Goal: Task Accomplishment & Management: Manage account settings

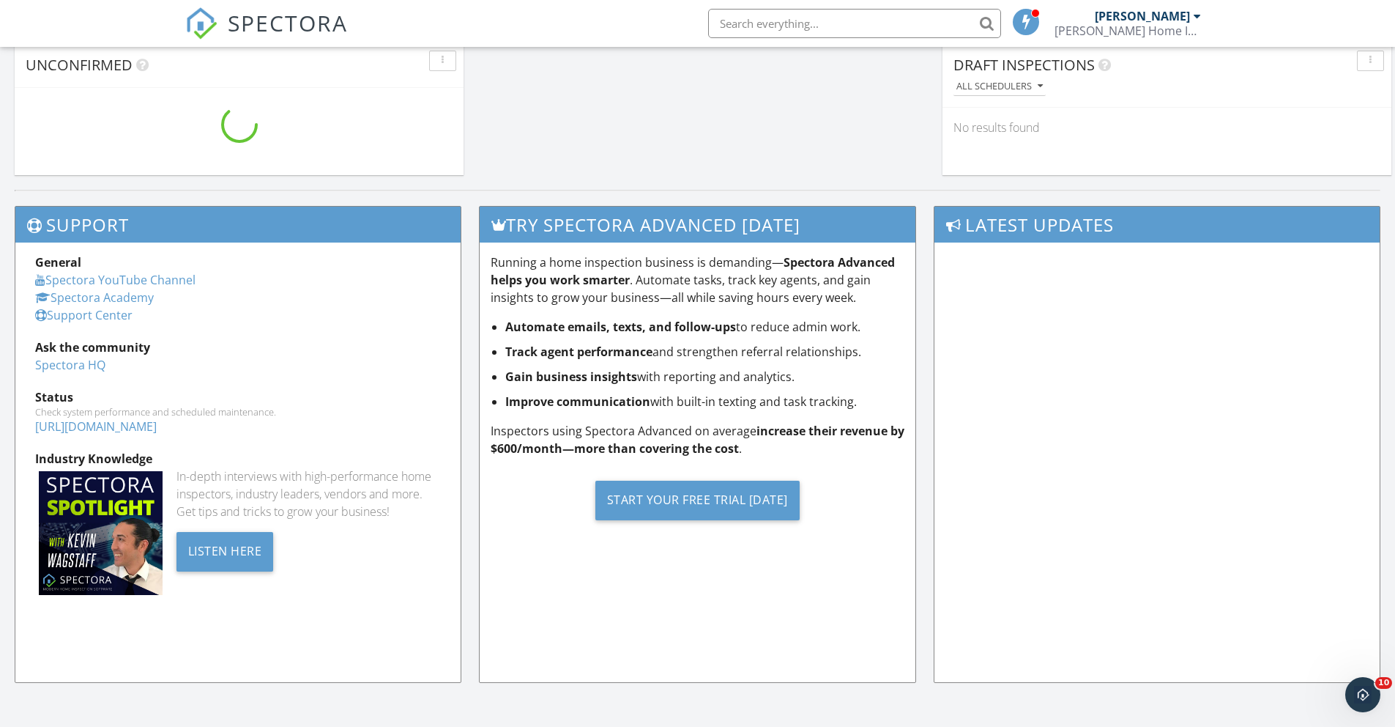
scroll to position [1334, 1396]
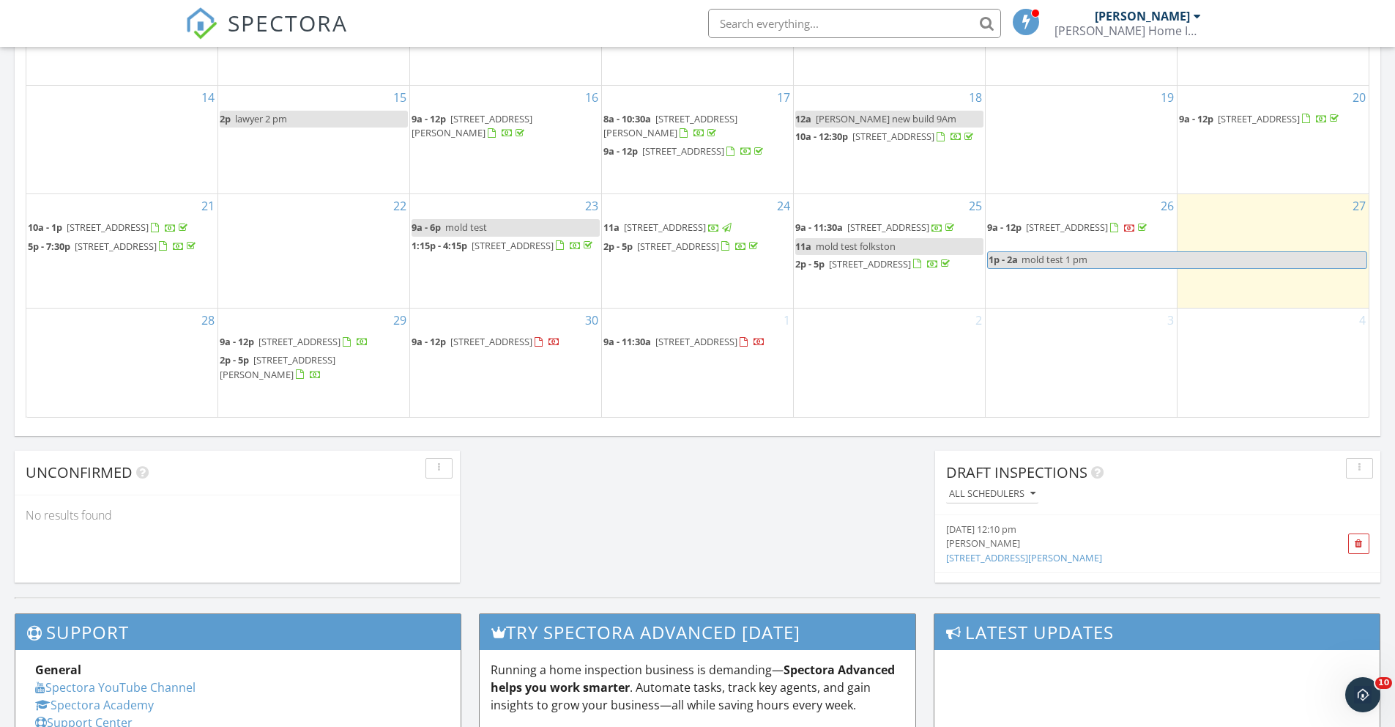
scroll to position [939, 0]
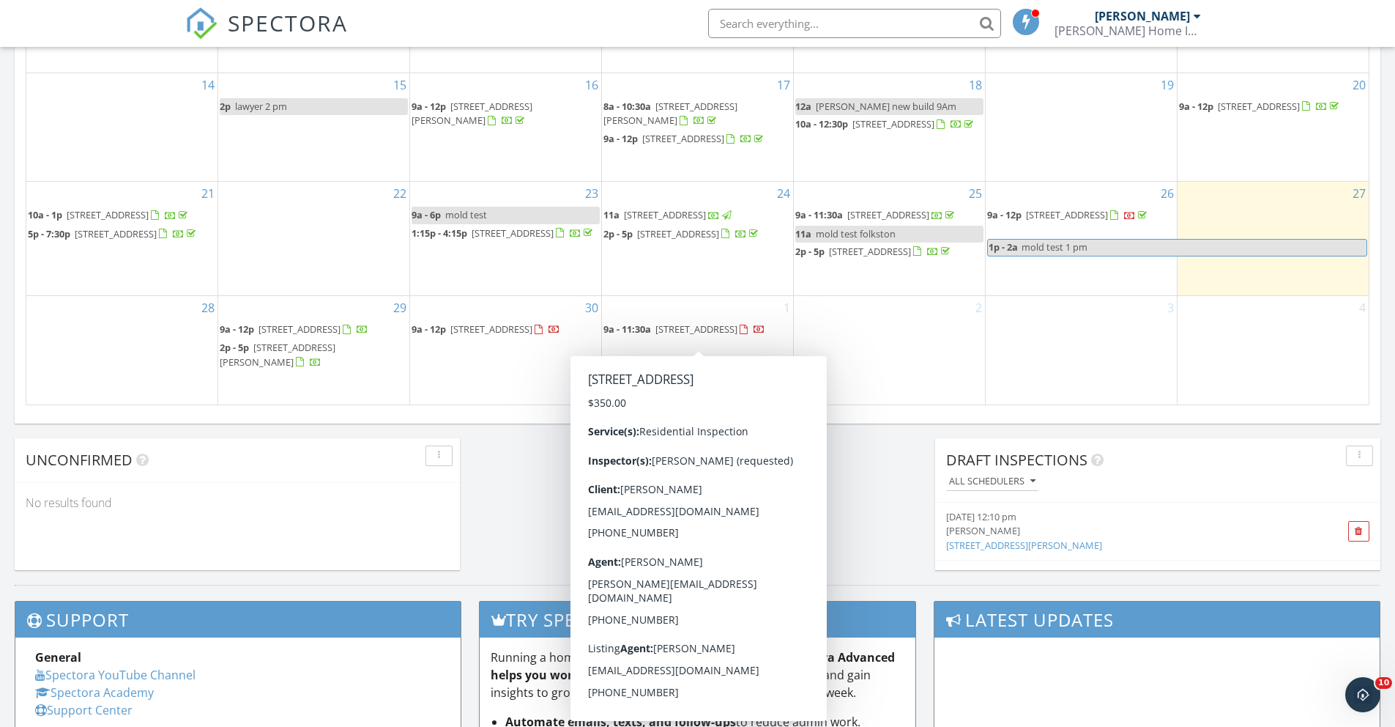
click at [682, 330] on span "229 S Lake Forest Dr, Kingsland 31548" at bounding box center [696, 328] width 82 height 13
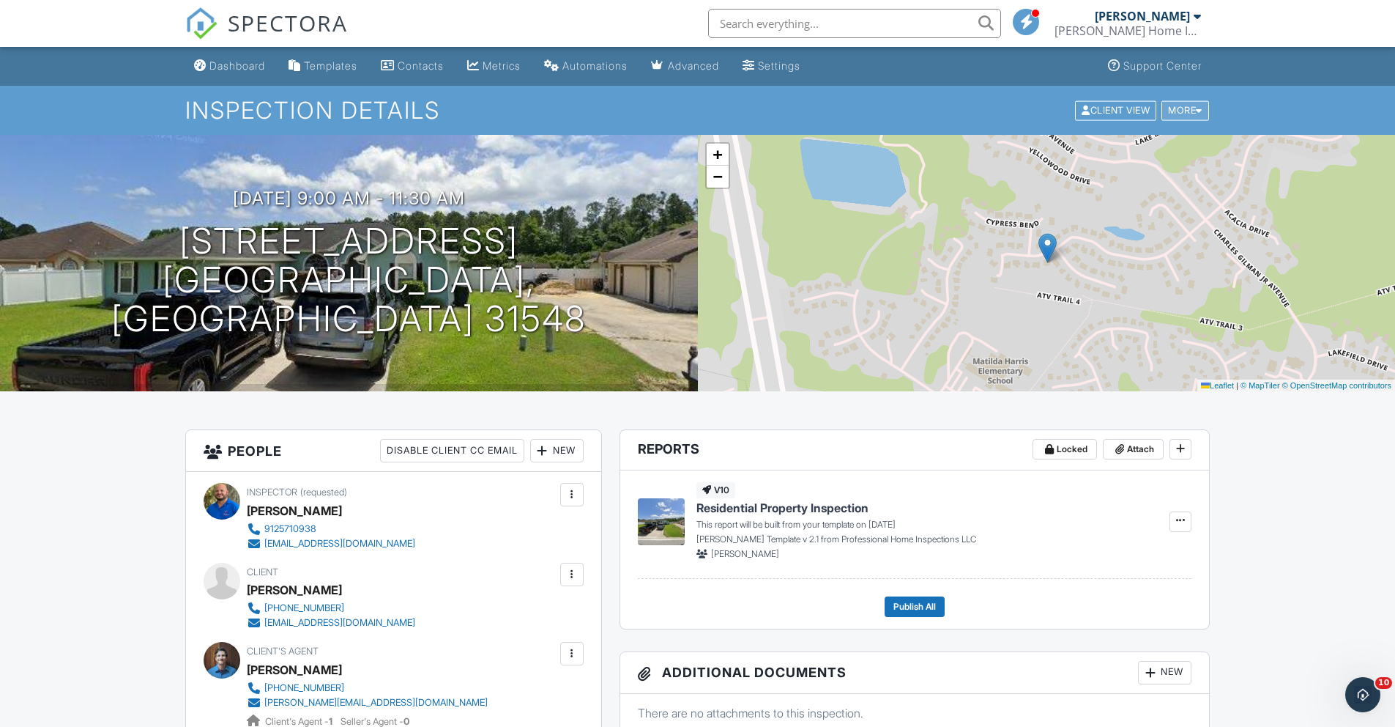
click at [1200, 114] on div at bounding box center [1199, 110] width 7 height 10
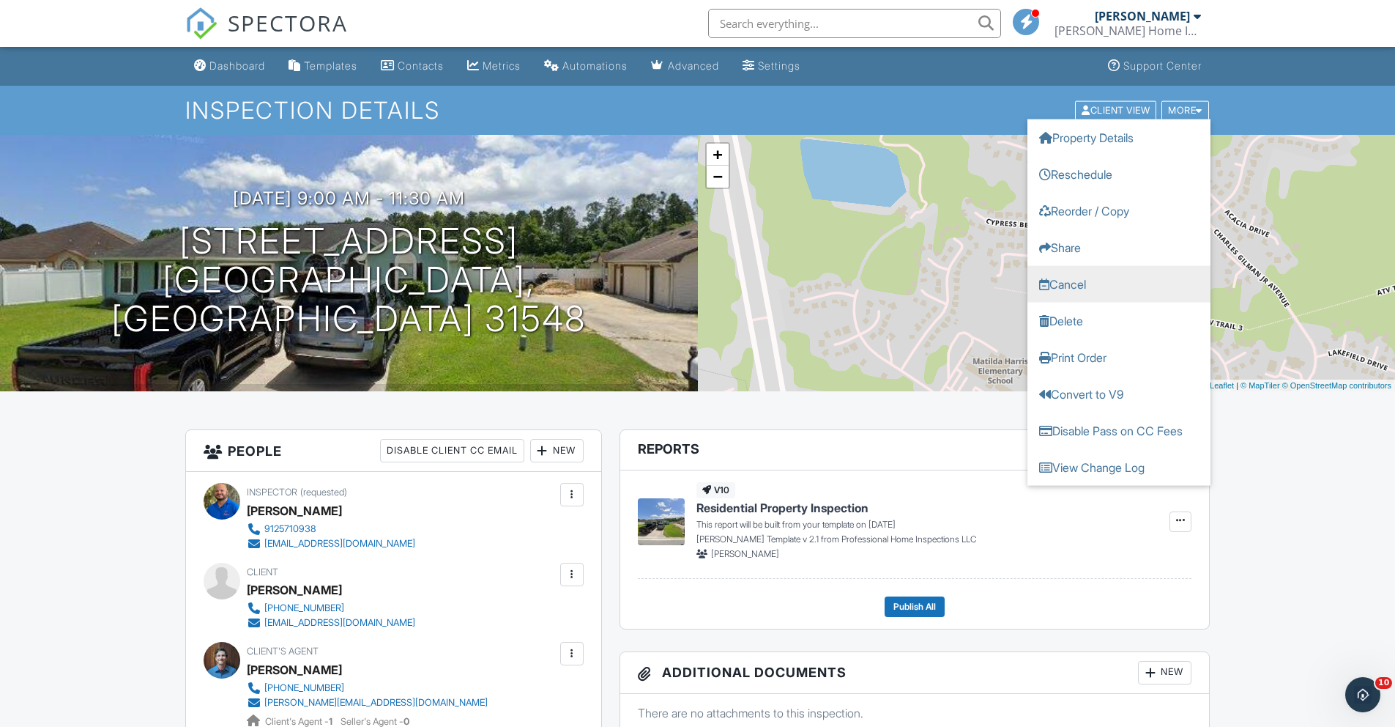
click at [1049, 287] on link "Cancel" at bounding box center [1119, 283] width 183 height 37
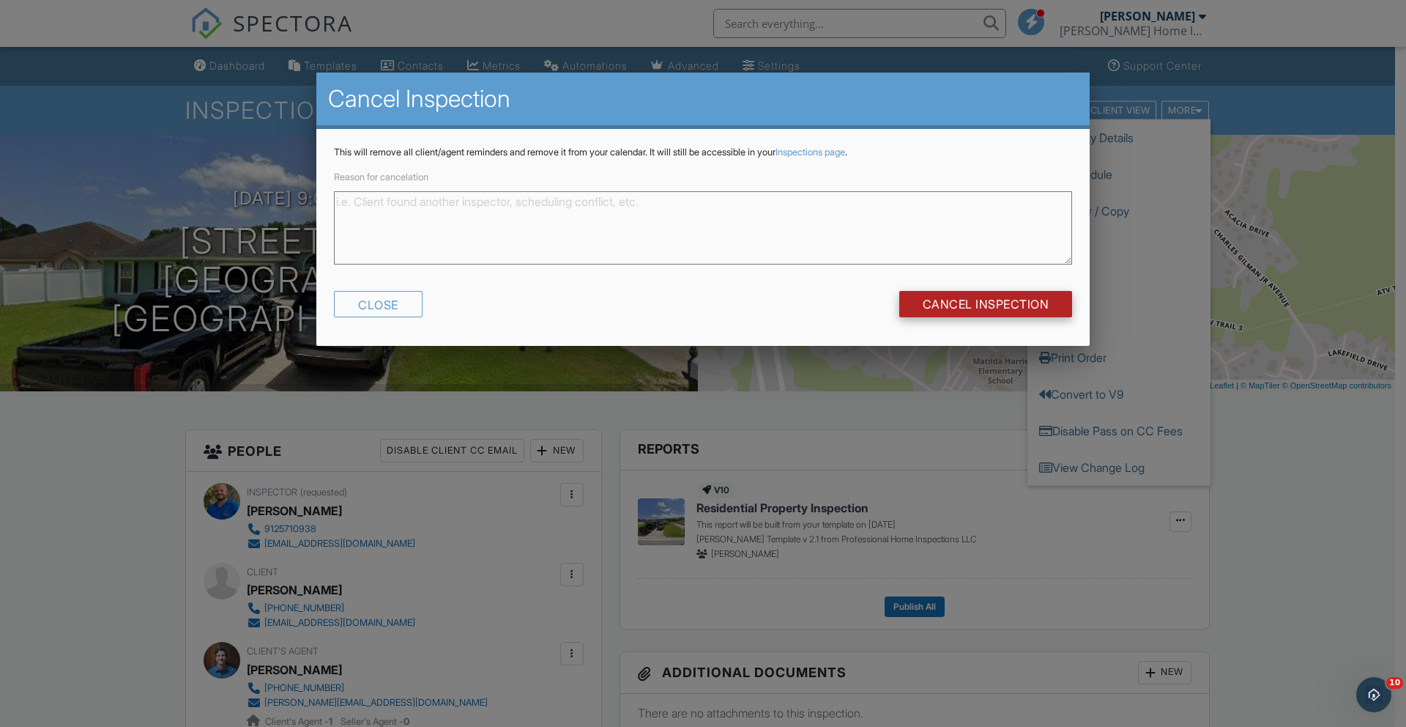
click at [1011, 298] on input "Cancel Inspection" at bounding box center [986, 304] width 174 height 26
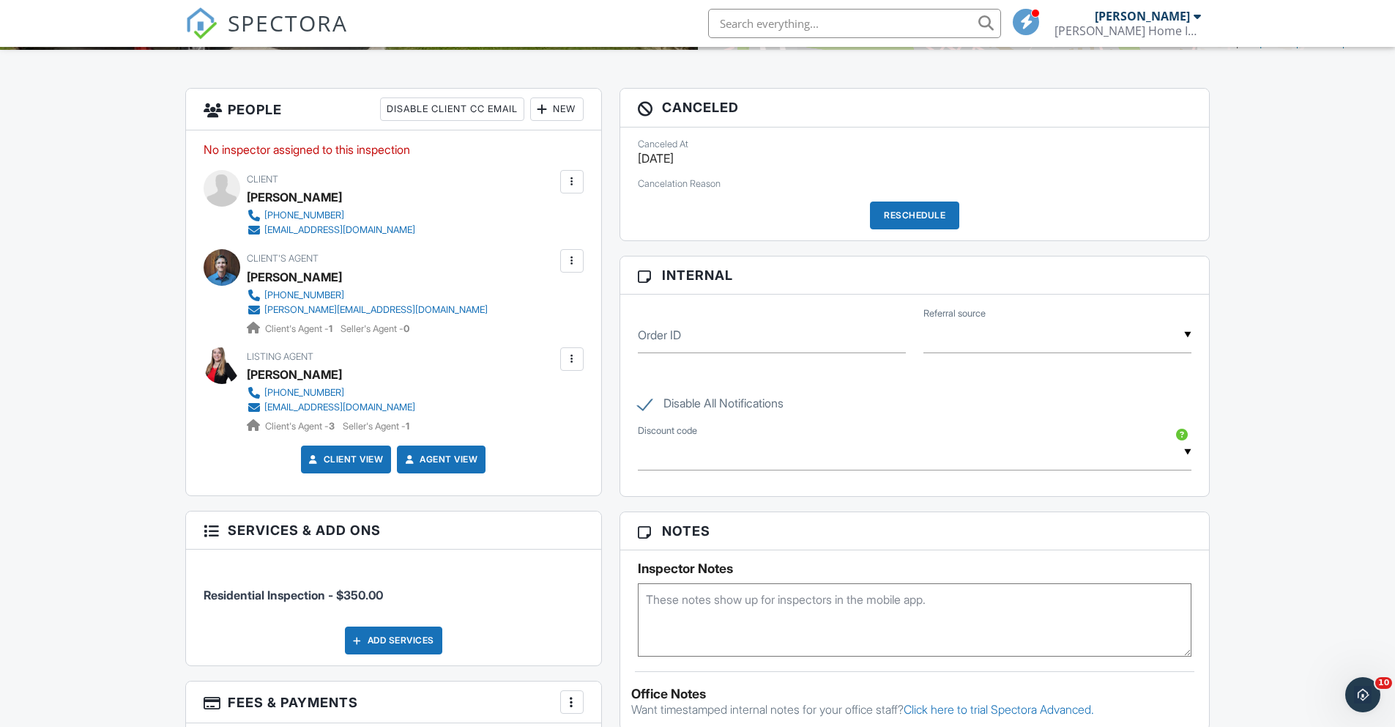
scroll to position [130, 0]
